Goal: Task Accomplishment & Management: Complete application form

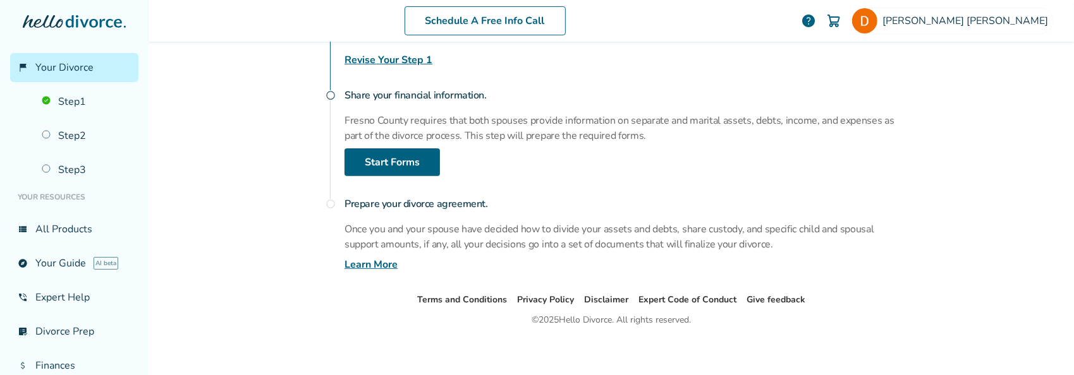
scroll to position [256, 0]
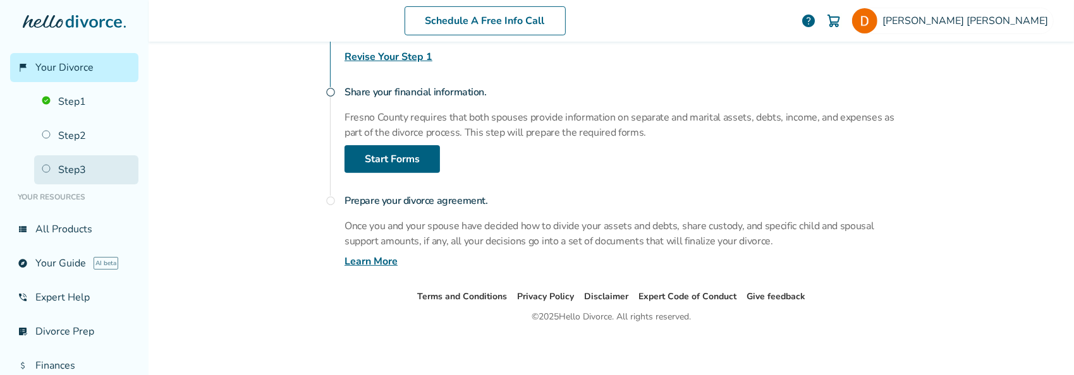
click at [95, 168] on link "Step 3" at bounding box center [86, 169] width 104 height 29
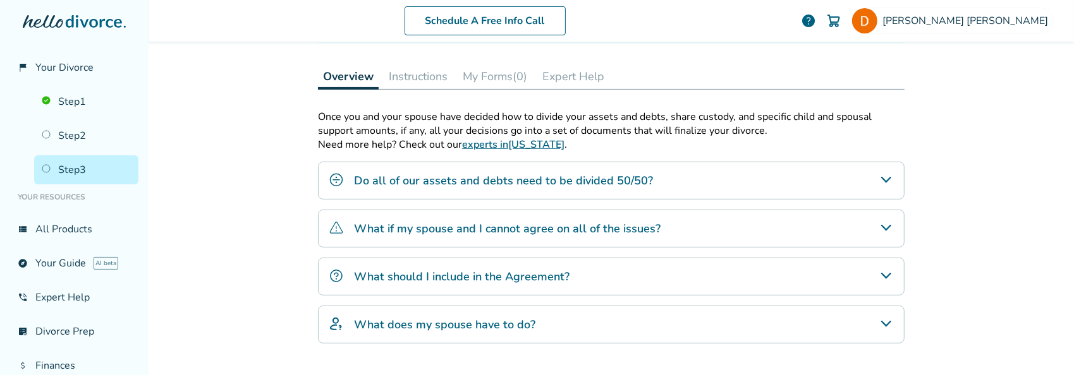
scroll to position [62, 0]
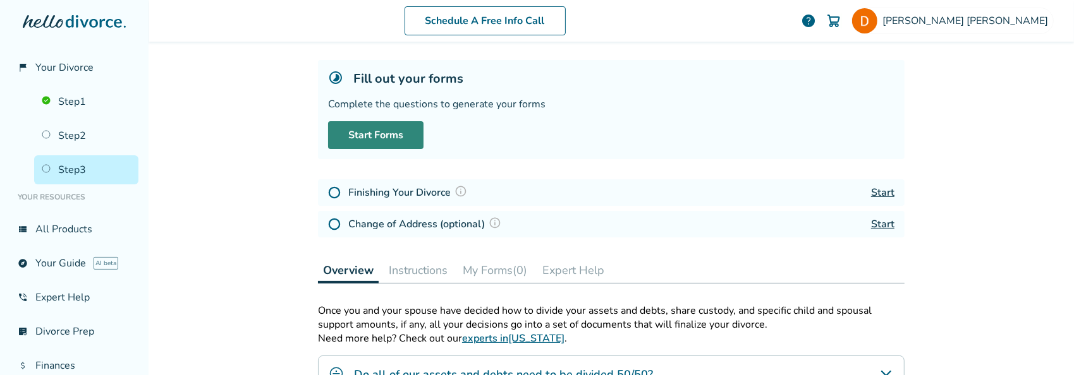
click at [398, 128] on link "Start Forms" at bounding box center [375, 135] width 95 height 28
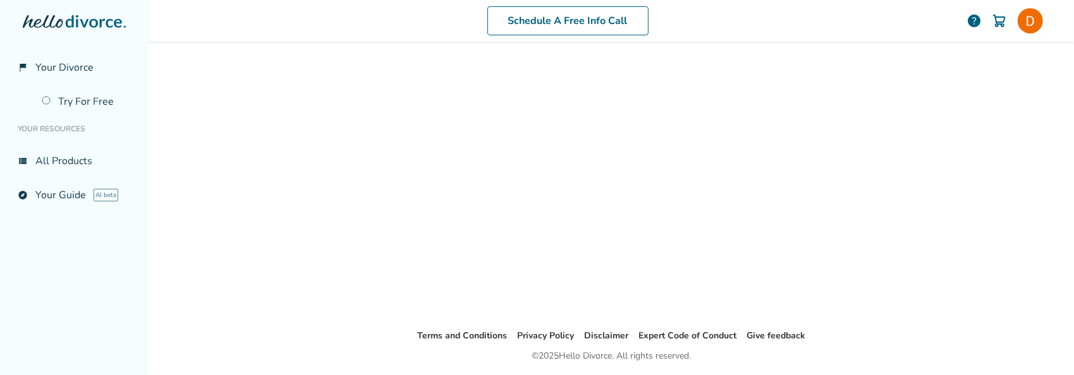
scroll to position [63, 0]
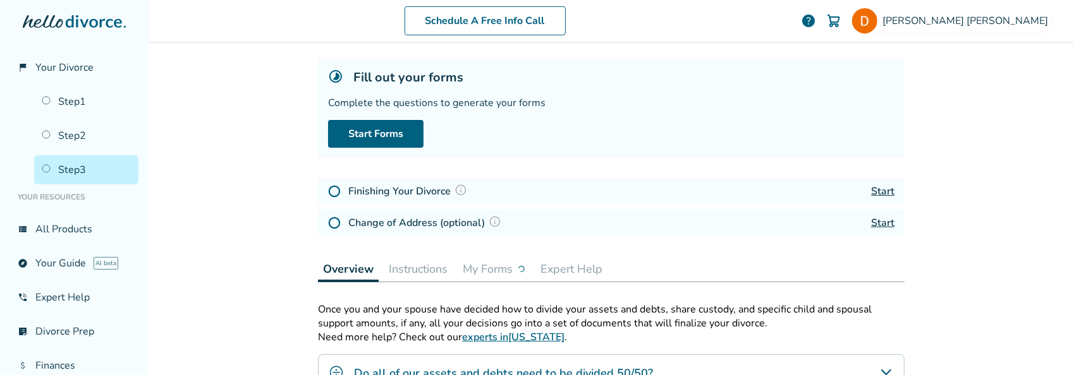
click at [883, 192] on link "Start" at bounding box center [882, 192] width 23 height 14
